Goal: Find specific page/section

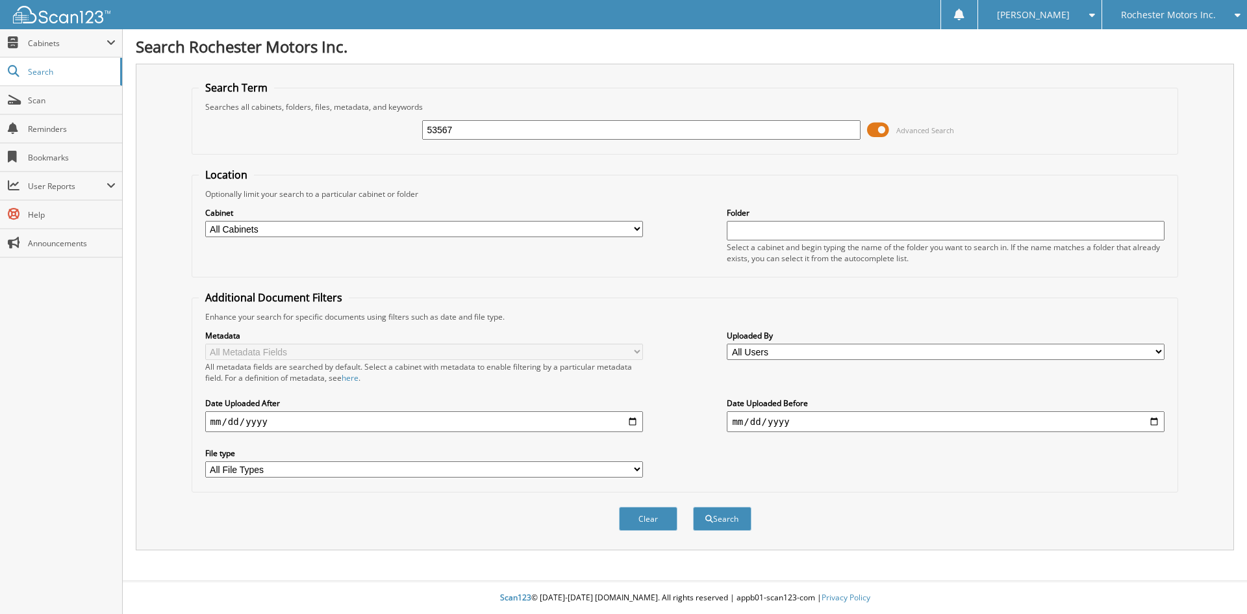
type input "53567"
click at [693, 507] on button "Search" at bounding box center [722, 519] width 58 height 24
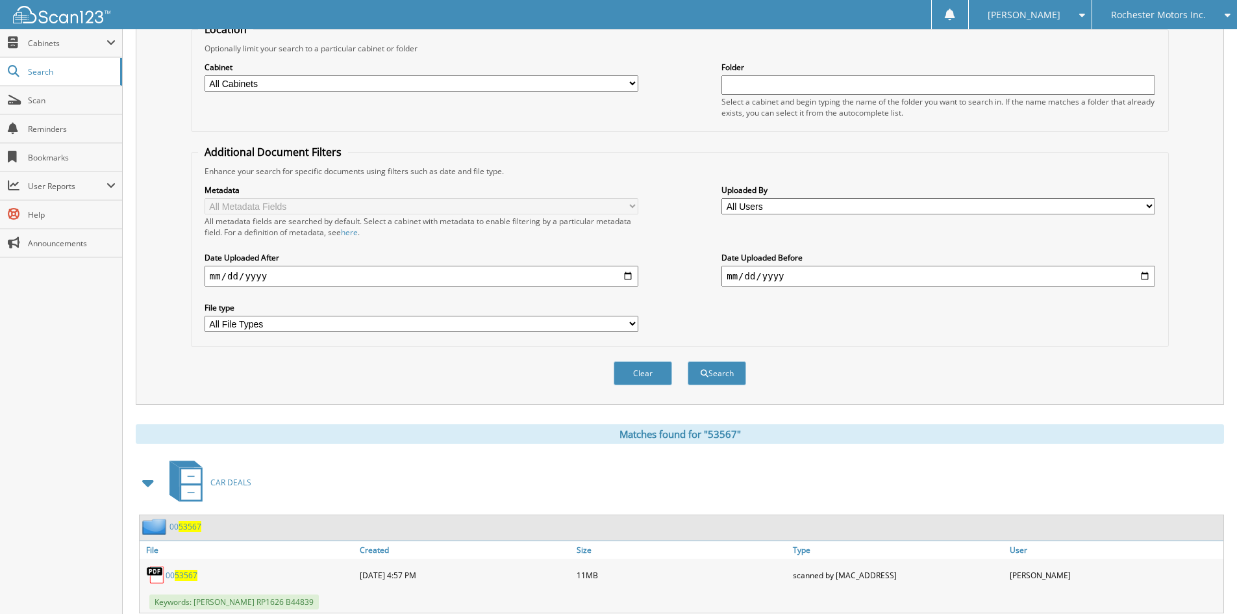
scroll to position [184, 0]
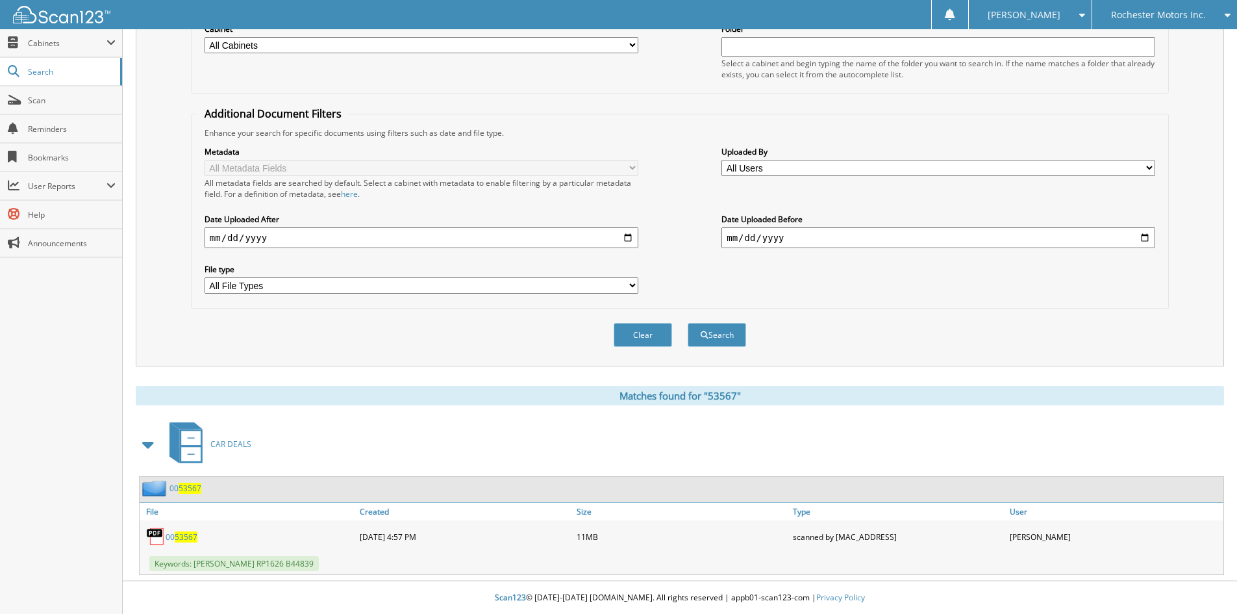
click at [184, 484] on span "53567" at bounding box center [190, 488] width 23 height 11
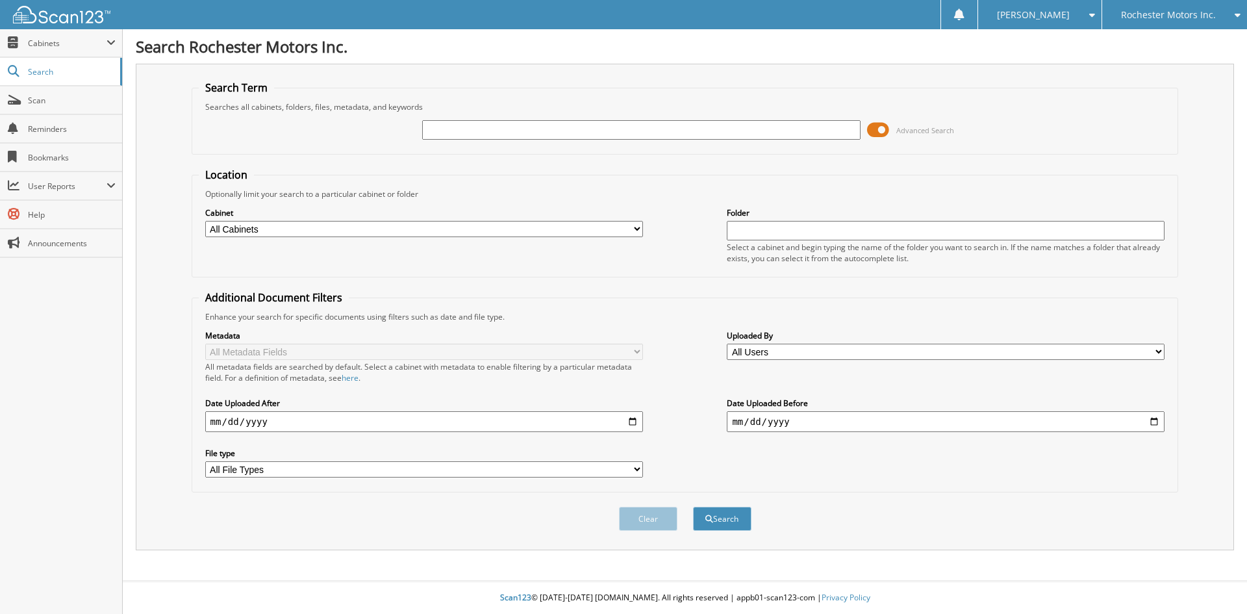
click at [440, 118] on div "Advanced Search" at bounding box center [685, 129] width 973 height 35
click at [443, 143] on div "Advanced Search" at bounding box center [685, 129] width 973 height 35
click at [452, 120] on div at bounding box center [641, 130] width 438 height 22
type input "53646"
click at [693, 507] on button "Search" at bounding box center [722, 519] width 58 height 24
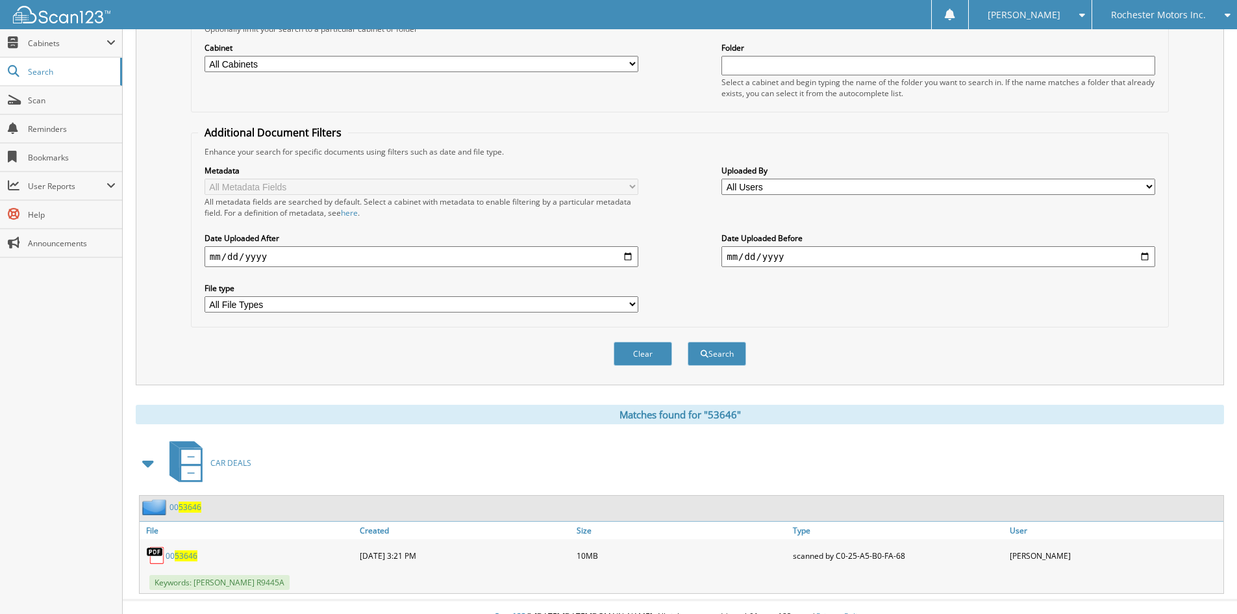
scroll to position [184, 0]
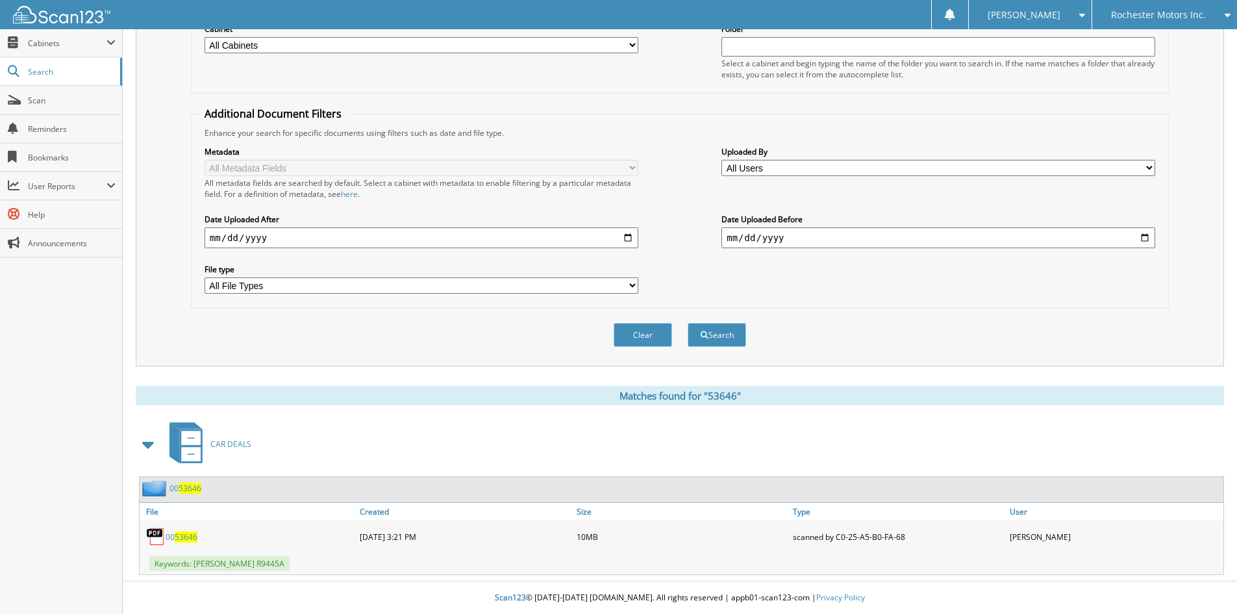
click at [188, 485] on span "53646" at bounding box center [190, 488] width 23 height 11
